Goal: Complete application form

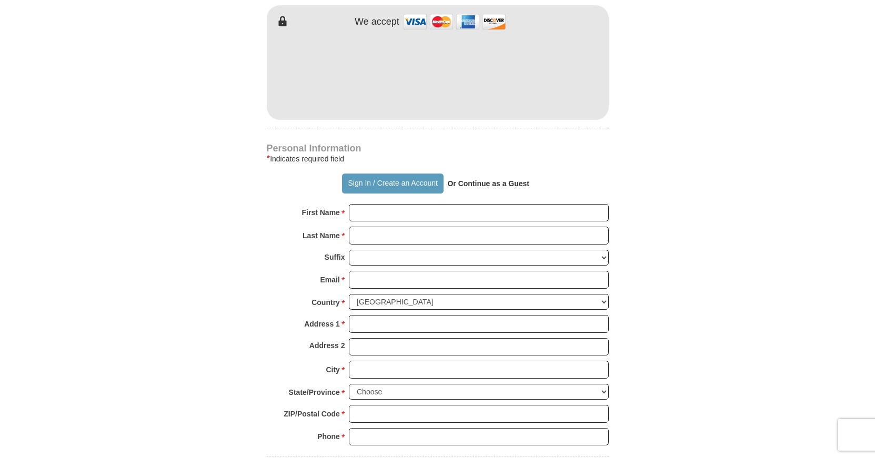
scroll to position [519, 0]
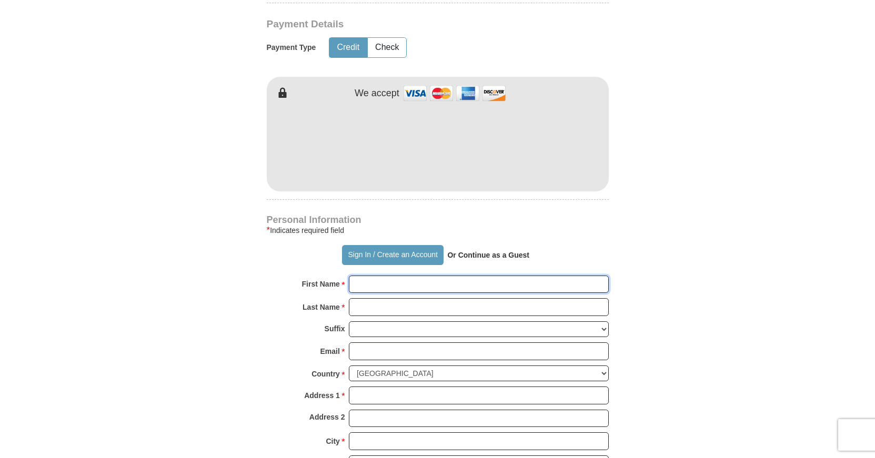
click at [373, 283] on input "First Name *" at bounding box center [479, 285] width 260 height 18
type input "Daneknellsha"
click at [370, 306] on input "Last Name *" at bounding box center [479, 307] width 260 height 18
type input "[PERSON_NAME]"
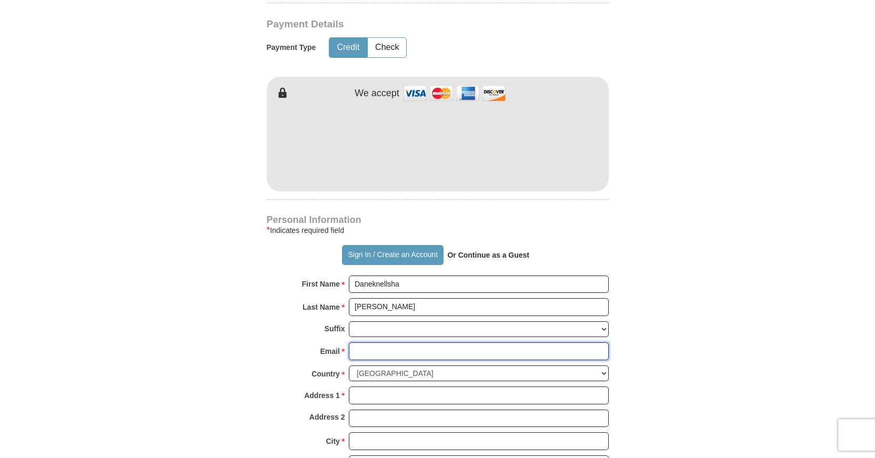
click at [367, 350] on input "Email *" at bounding box center [479, 351] width 260 height 18
type input "[EMAIL_ADDRESS][DOMAIN_NAME]"
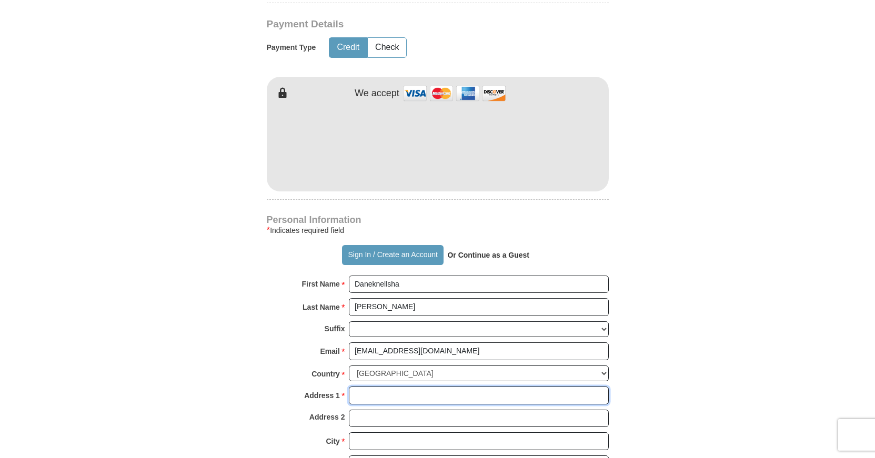
click at [386, 392] on input "Address 1 *" at bounding box center [479, 396] width 260 height 18
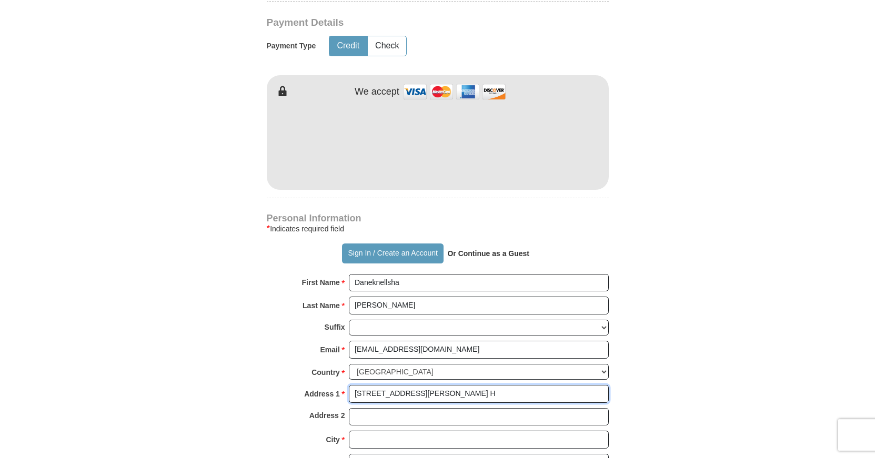
scroll to position [554, 0]
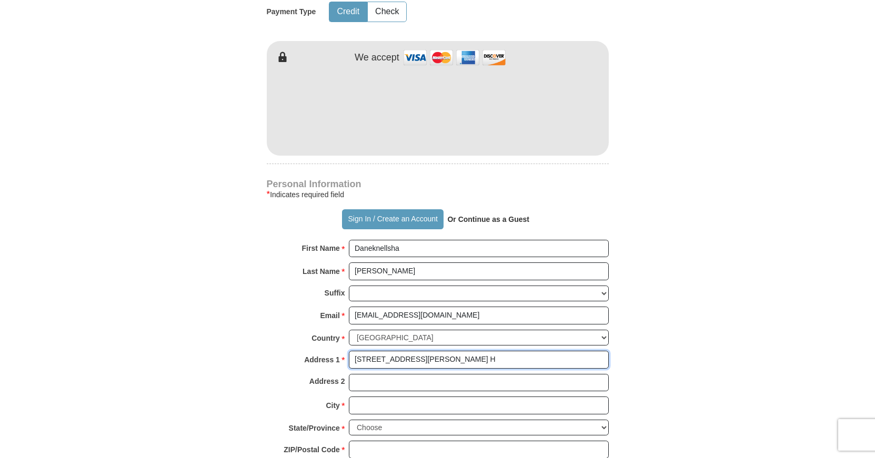
type input "[STREET_ADDRESS][PERSON_NAME] H"
click at [415, 387] on input "Address 2" at bounding box center [479, 383] width 260 height 18
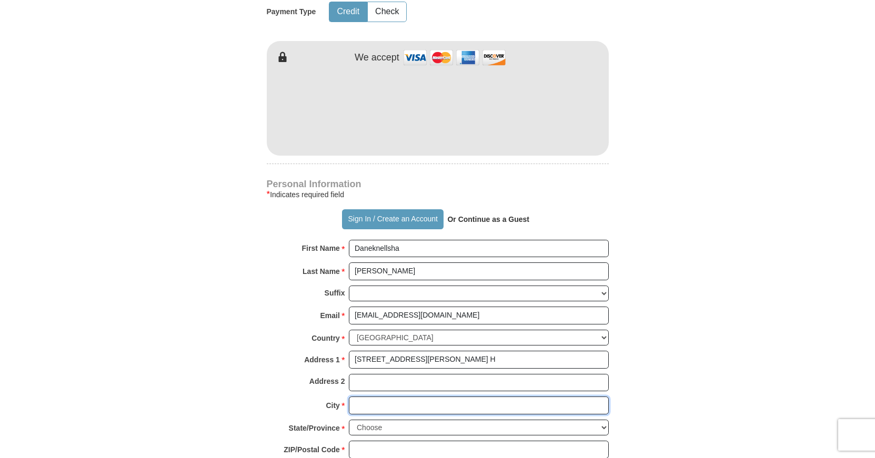
click at [393, 405] on input "City *" at bounding box center [479, 406] width 260 height 18
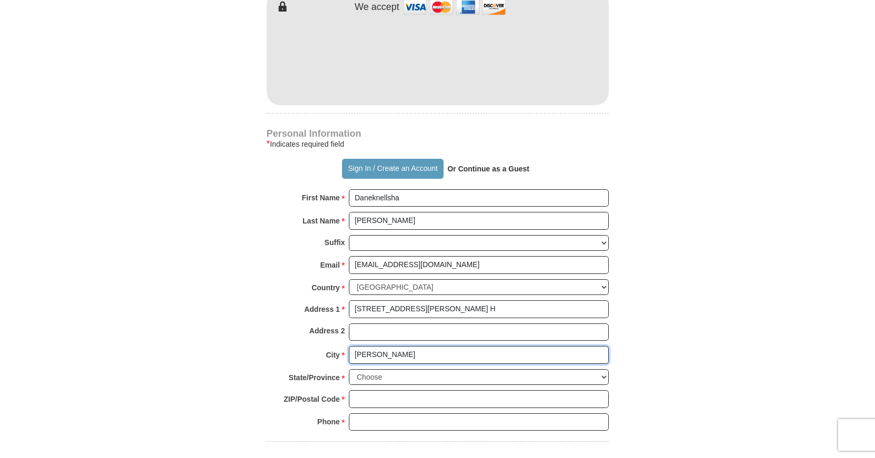
scroll to position [608, 0]
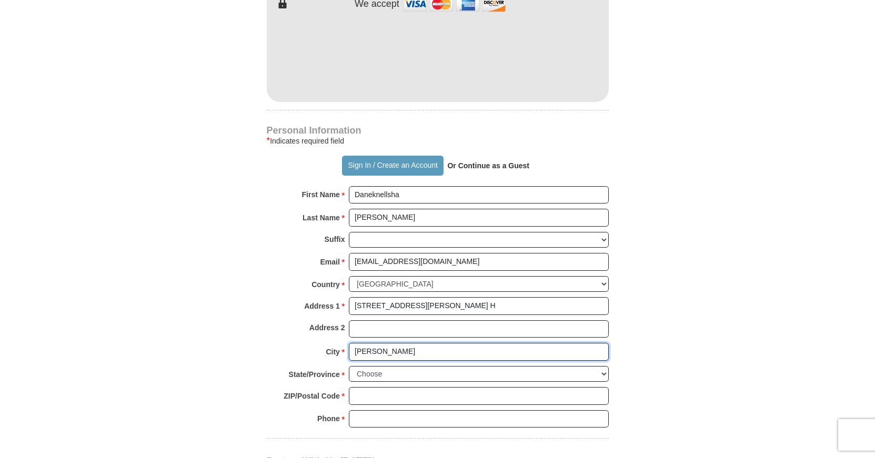
type input "[PERSON_NAME]"
click at [349, 366] on select "Choose [US_STATE] [US_STATE] [US_STATE] [US_STATE] [US_STATE] Armed Forces Amer…" at bounding box center [479, 374] width 260 height 16
select select "NC"
click option "[US_STATE]" at bounding box center [0, 0] width 0 height 0
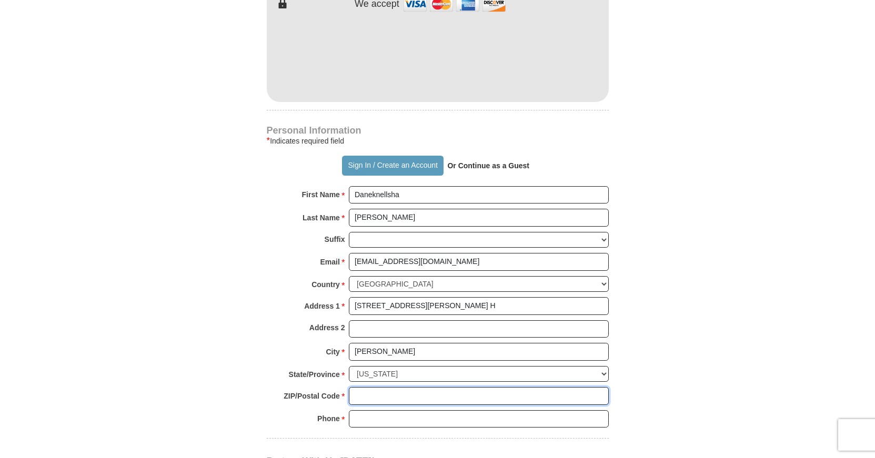
click at [374, 400] on input "ZIP/Postal Code *" at bounding box center [479, 396] width 260 height 18
type input "27101"
click at [375, 417] on input "Phone * *" at bounding box center [479, 419] width 260 height 18
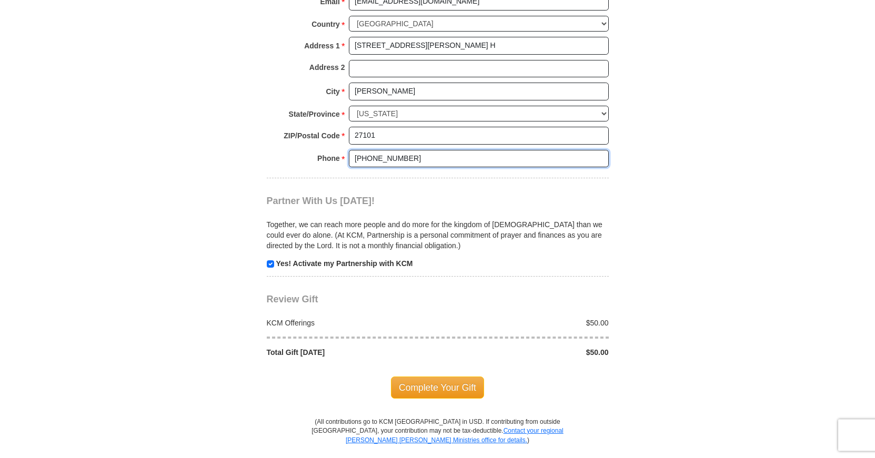
scroll to position [876, 0]
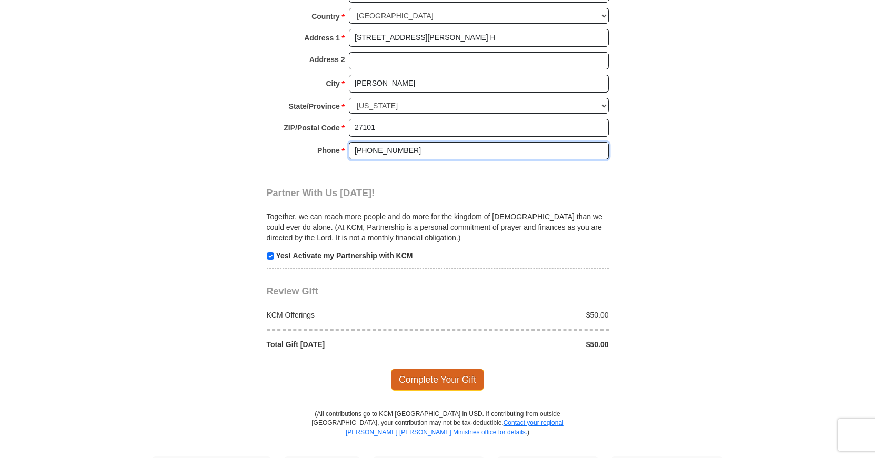
type input "[PHONE_NUMBER]"
click at [469, 379] on span "Complete Your Gift" at bounding box center [437, 380] width 93 height 22
